Goal: Information Seeking & Learning: Learn about a topic

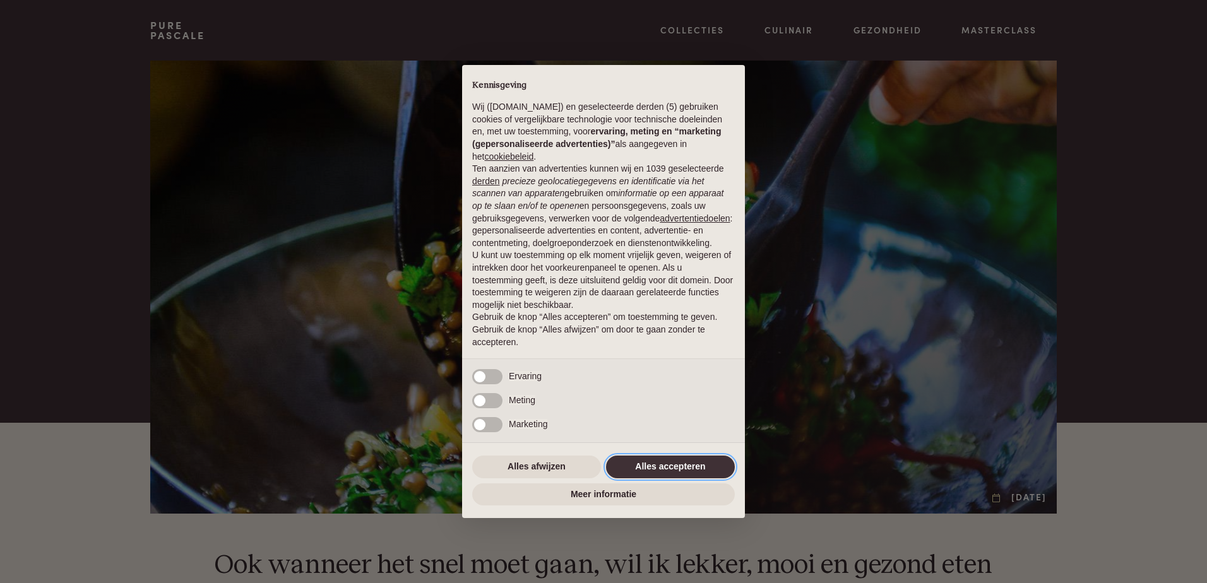
click at [659, 460] on button "Alles accepteren" at bounding box center [670, 467] width 129 height 23
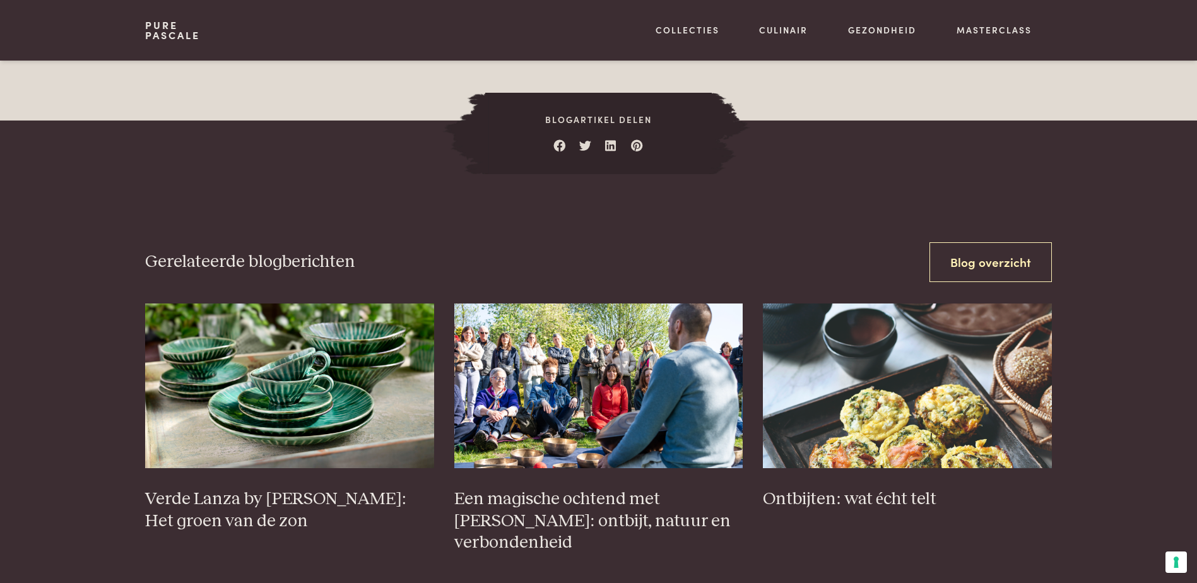
scroll to position [4501, 0]
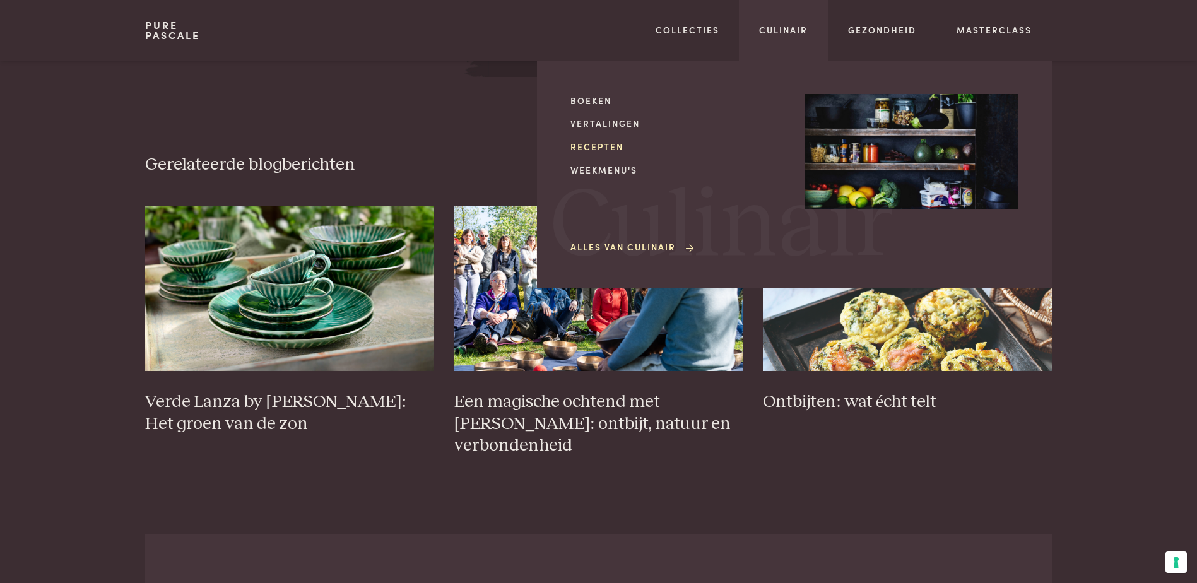
click at [579, 146] on link "Recepten" at bounding box center [677, 146] width 214 height 13
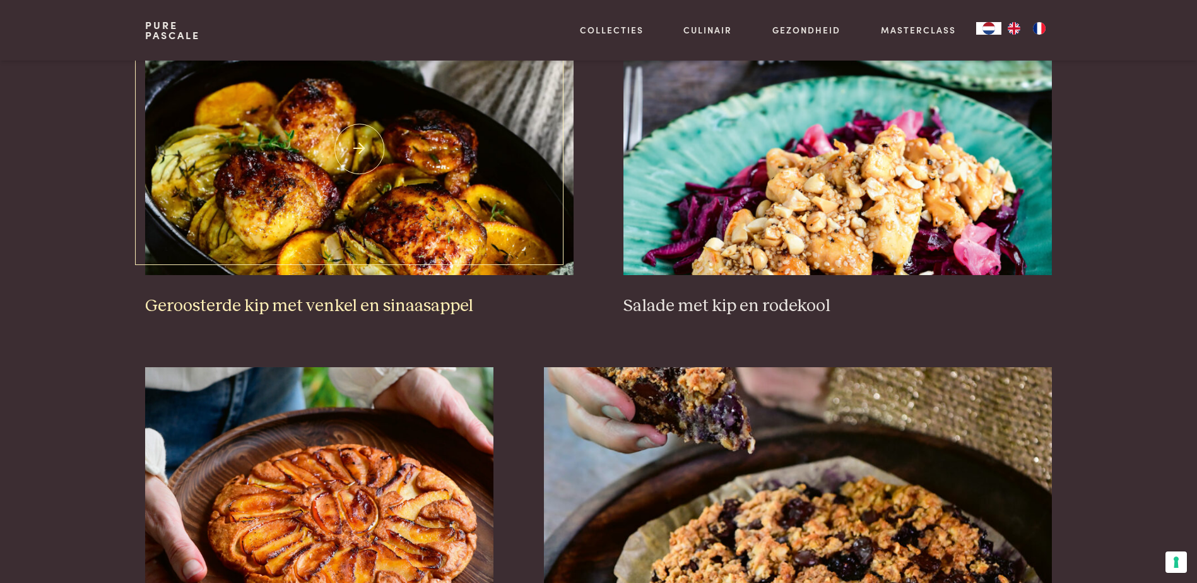
scroll to position [1661, 0]
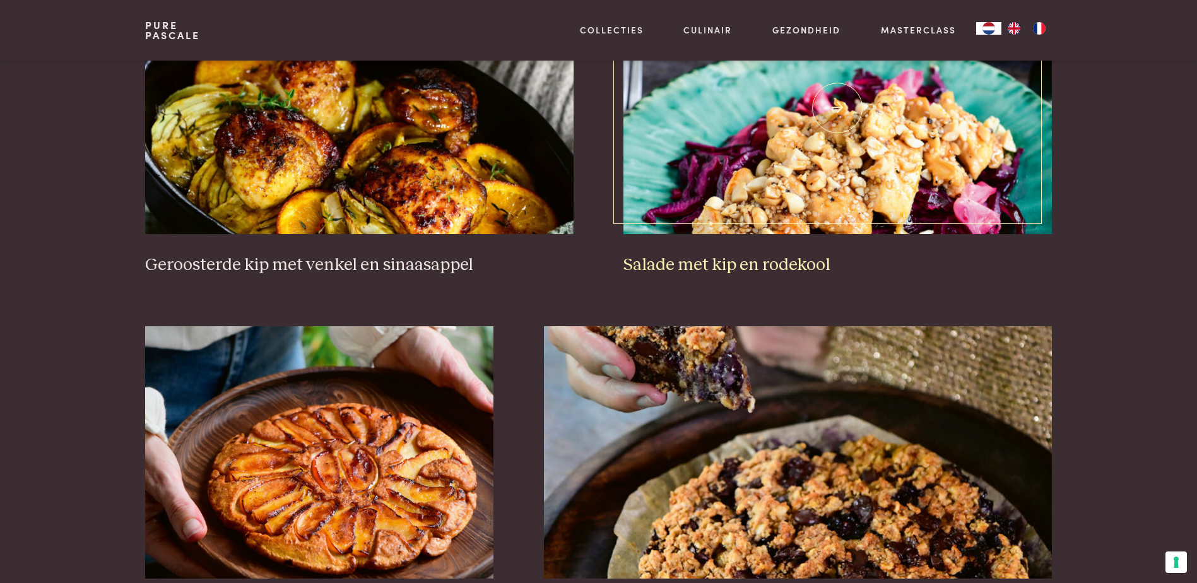
click at [750, 158] on img at bounding box center [837, 108] width 428 height 252
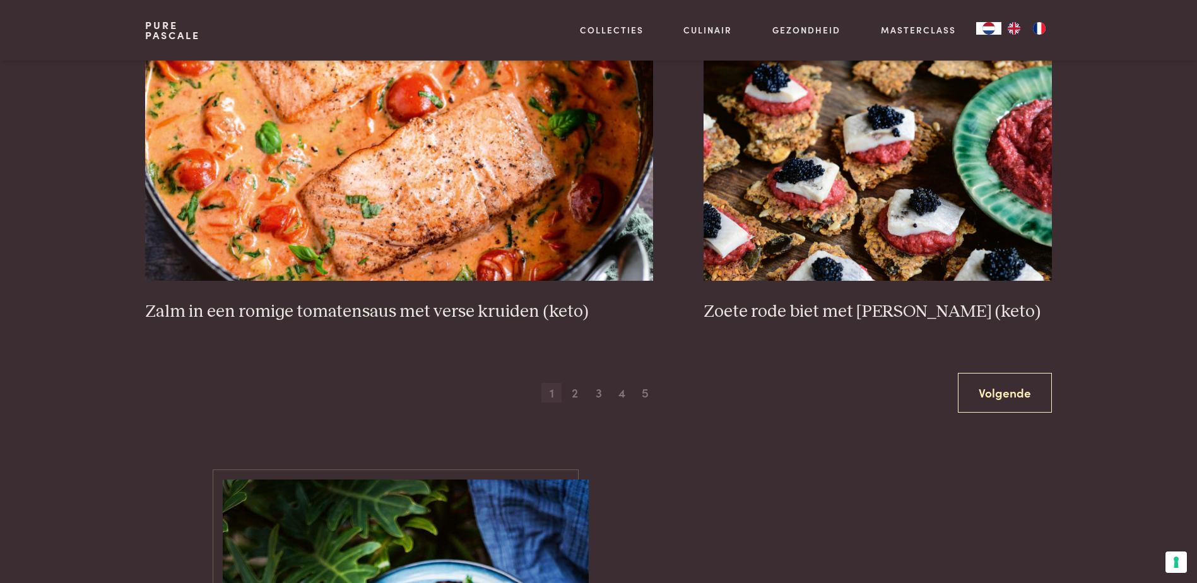
scroll to position [2314, 0]
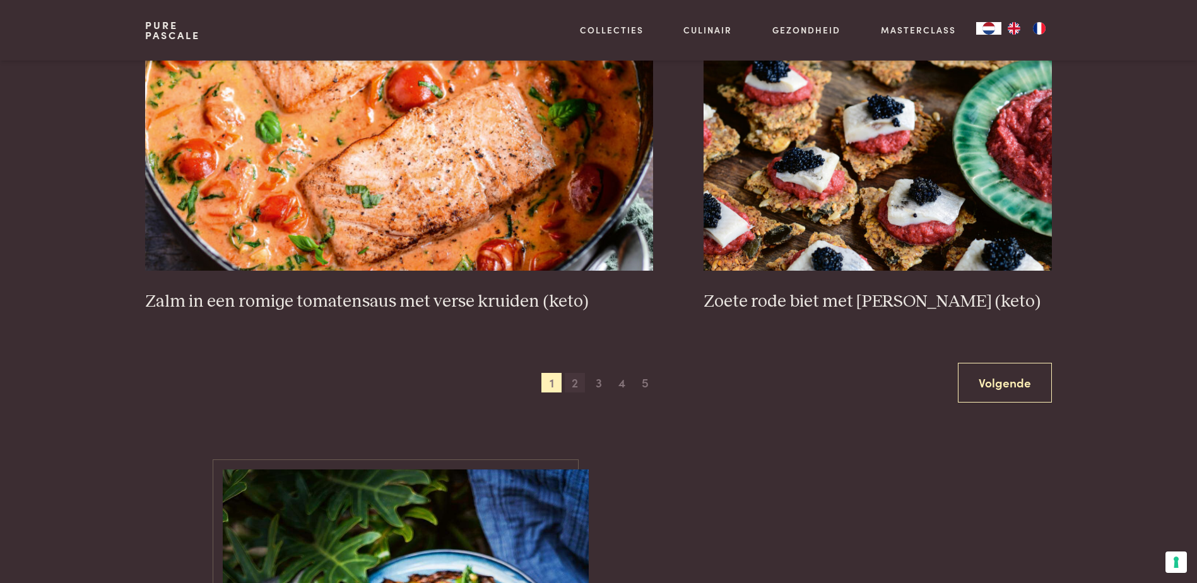
click at [572, 379] on span "2" at bounding box center [575, 383] width 20 height 20
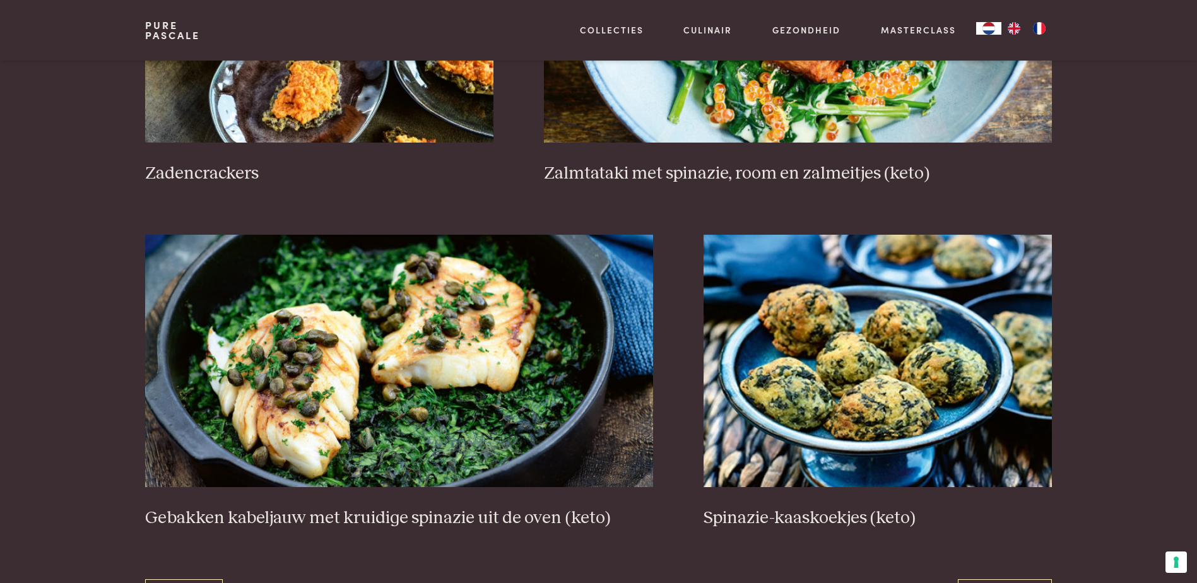
scroll to position [2098, 0]
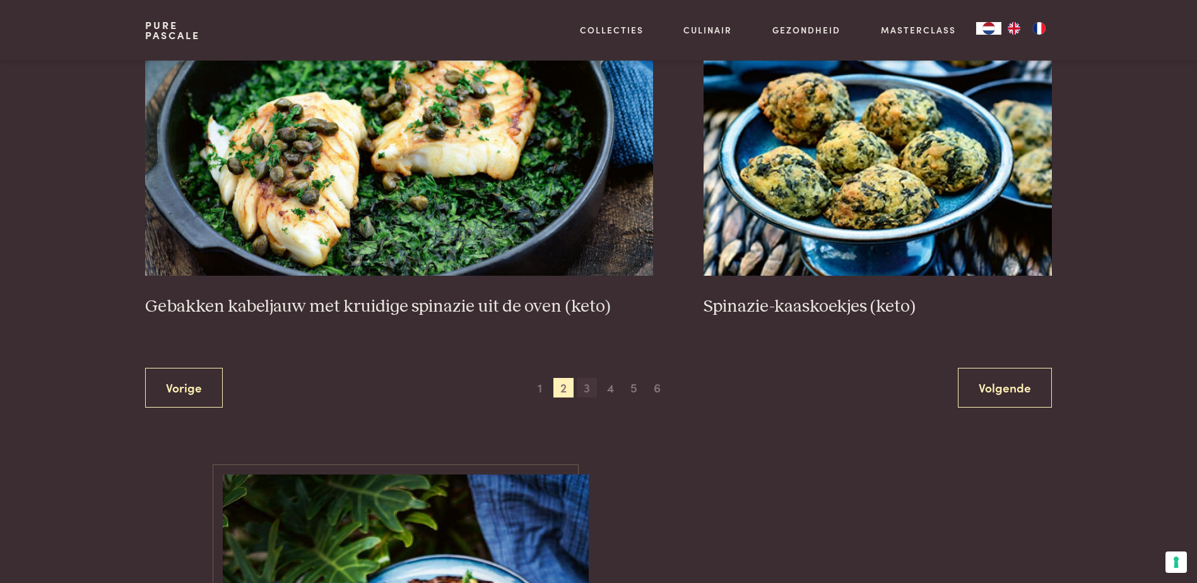
click at [587, 386] on span "3" at bounding box center [587, 388] width 20 height 20
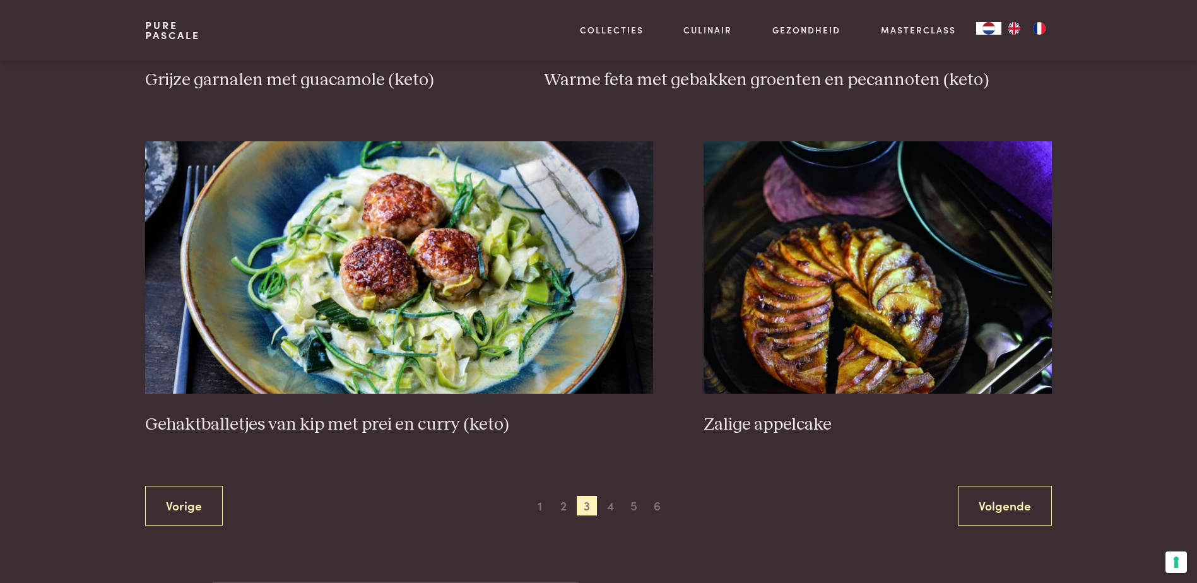
scroll to position [2246, 0]
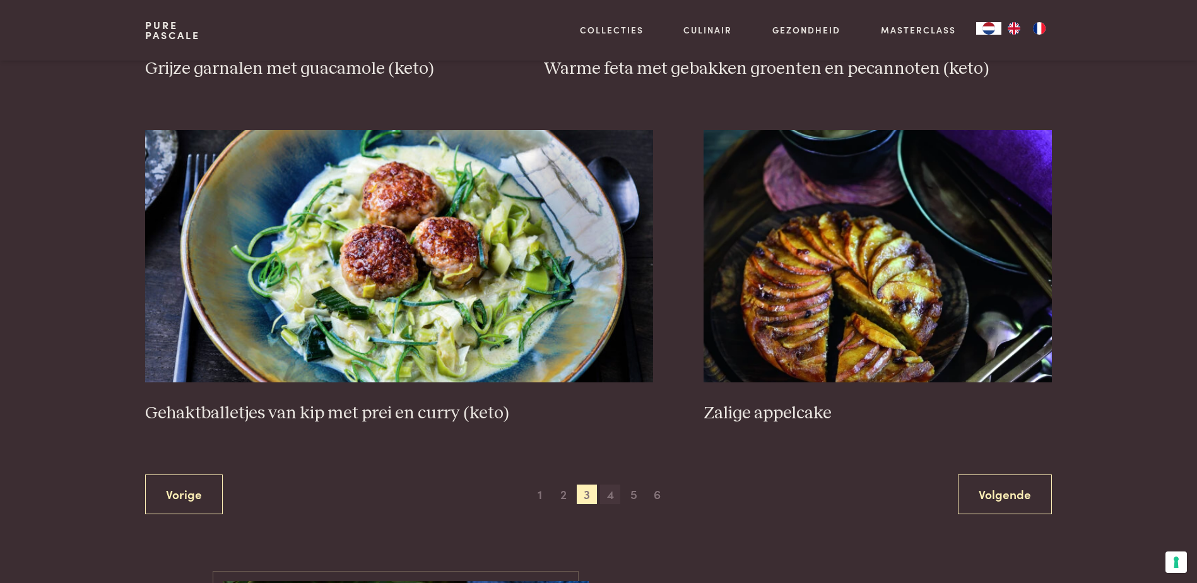
click at [608, 488] on span "4" at bounding box center [610, 495] width 20 height 20
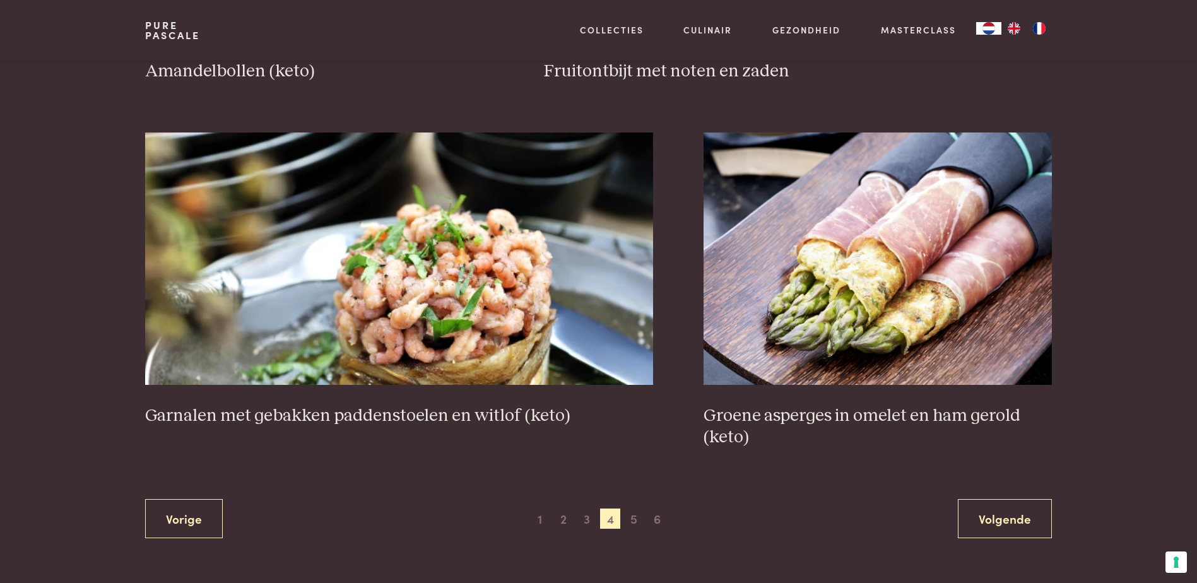
scroll to position [2204, 0]
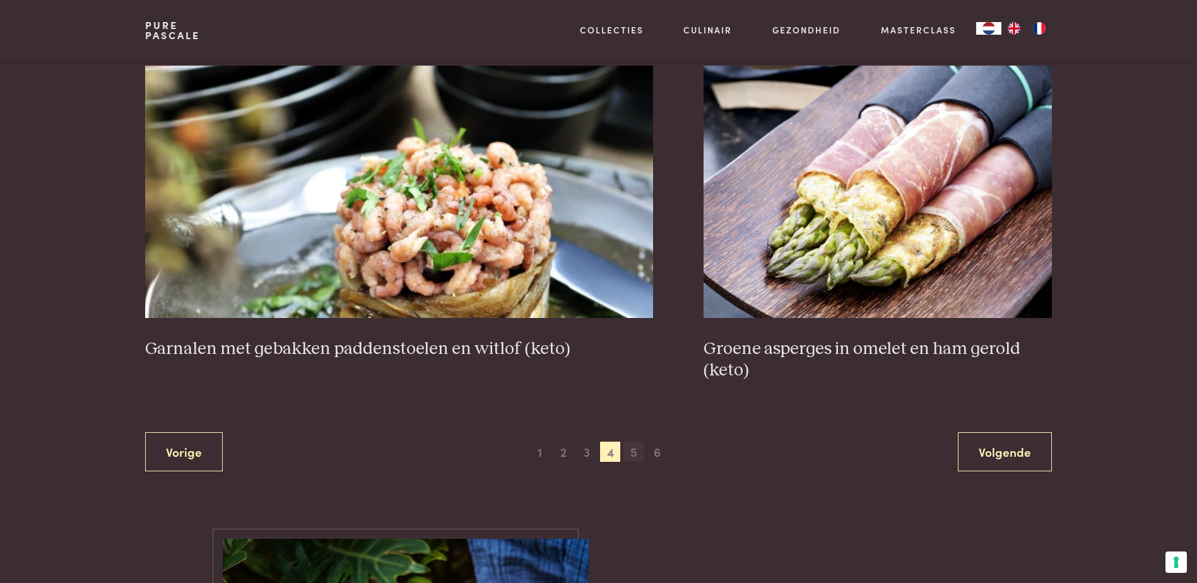
click at [634, 451] on span "5" at bounding box center [633, 452] width 20 height 20
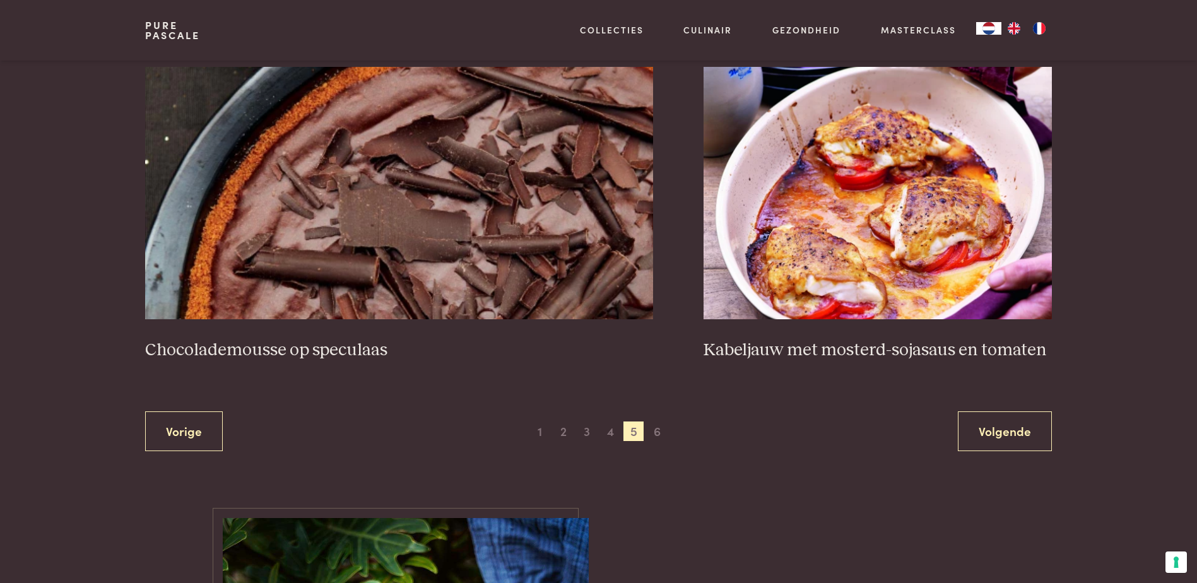
scroll to position [2267, 0]
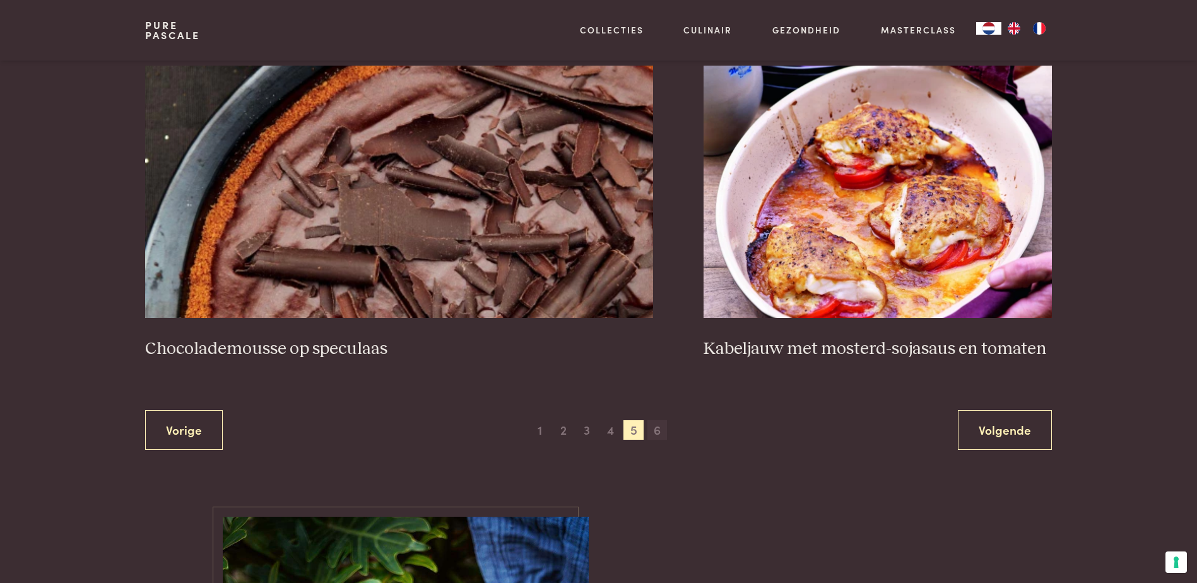
click at [654, 431] on span "6" at bounding box center [657, 430] width 20 height 20
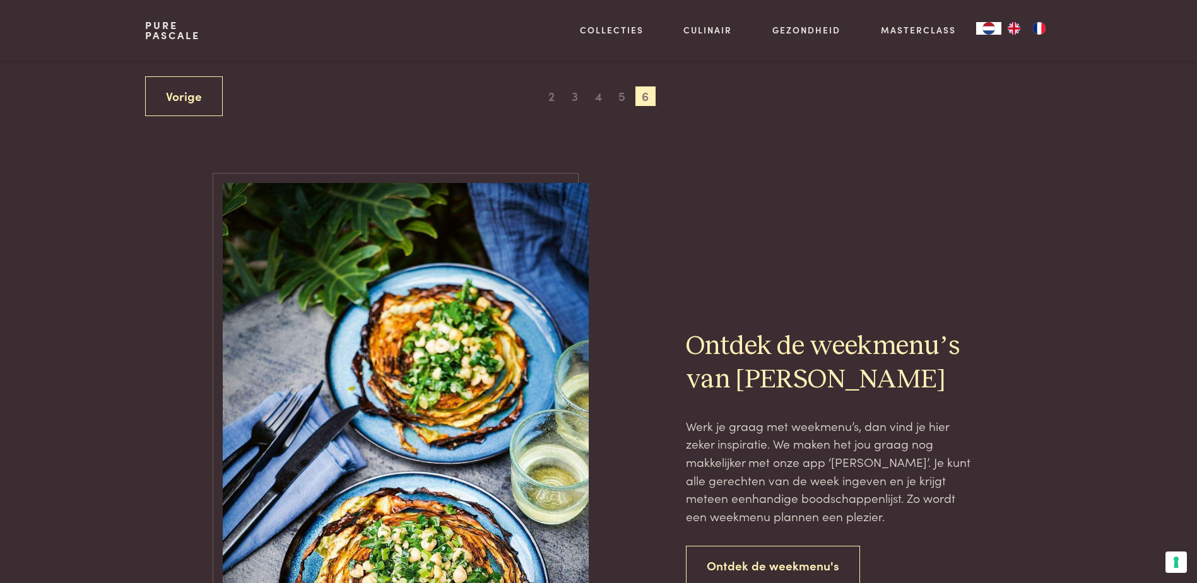
scroll to position [858, 0]
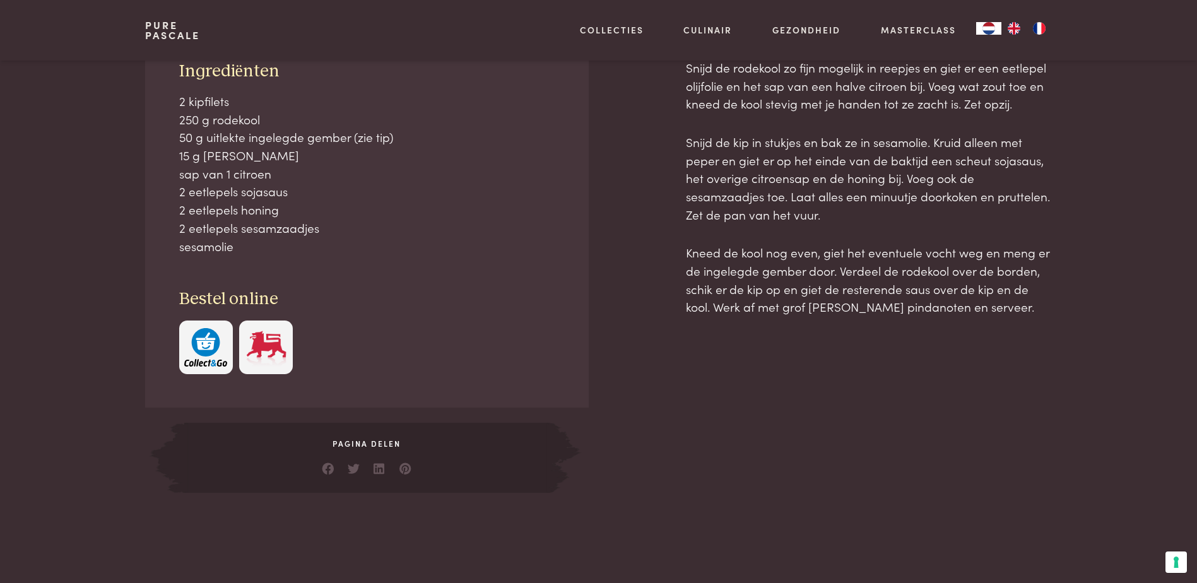
scroll to position [610, 0]
